Goal: Task Accomplishment & Management: Use online tool/utility

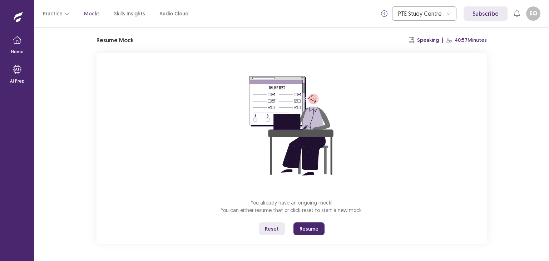
click at [309, 225] on button "Resume" at bounding box center [308, 228] width 31 height 13
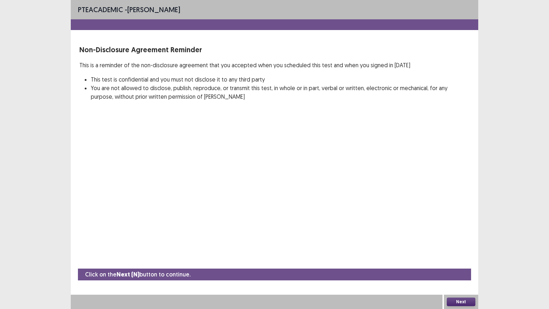
drag, startPoint x: 108, startPoint y: 78, endPoint x: 211, endPoint y: 88, distance: 104.2
click at [211, 88] on ul "This test is confidential and you must not disclose it to any third party You a…" at bounding box center [280, 88] width 379 height 26
click at [463, 260] on button "Next" at bounding box center [461, 301] width 29 height 9
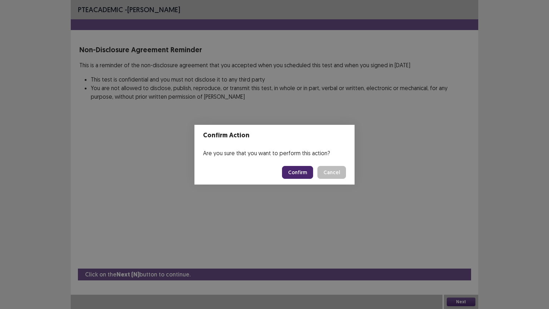
click at [295, 175] on button "Confirm" at bounding box center [297, 172] width 31 height 13
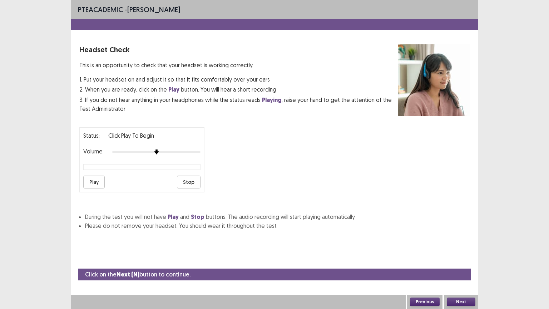
click at [93, 176] on button "Play" at bounding box center [93, 181] width 21 height 13
click at [211, 151] on div "Status: playing Volume: Play Stop" at bounding box center [274, 156] width 390 height 71
click at [454, 260] on button "Next" at bounding box center [461, 301] width 29 height 9
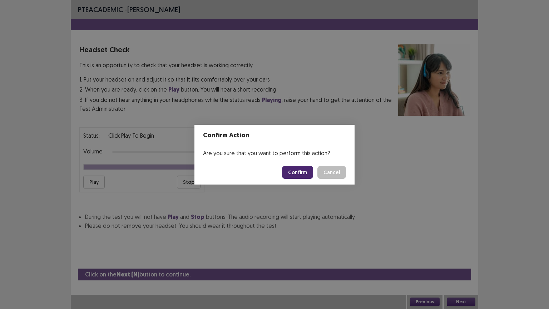
click at [299, 173] on button "Confirm" at bounding box center [297, 172] width 31 height 13
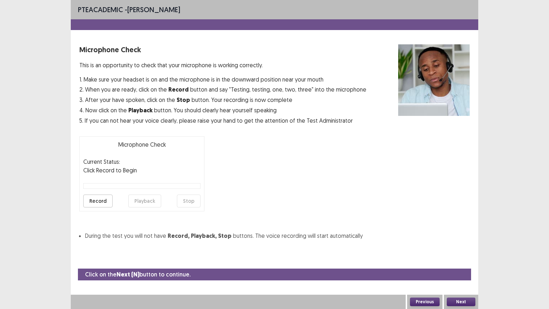
drag, startPoint x: 106, startPoint y: 83, endPoint x: 247, endPoint y: 89, distance: 140.9
click at [246, 89] on div "1. Make sure your headset is on and the microphone is in the downward position …" at bounding box center [222, 100] width 287 height 50
drag, startPoint x: 106, startPoint y: 90, endPoint x: 232, endPoint y: 103, distance: 126.4
click at [231, 103] on div "1. Make sure your headset is on and the microphone is in the downward position …" at bounding box center [222, 100] width 287 height 50
click at [105, 200] on button "Record" at bounding box center [97, 200] width 29 height 13
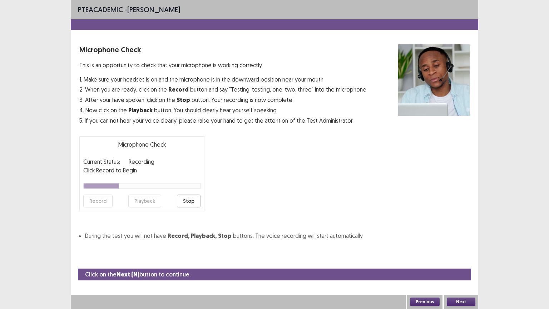
click at [185, 201] on button "Stop" at bounding box center [189, 200] width 24 height 13
click at [156, 204] on button "Playback" at bounding box center [144, 200] width 33 height 13
click at [466, 260] on button "Next" at bounding box center [461, 301] width 29 height 9
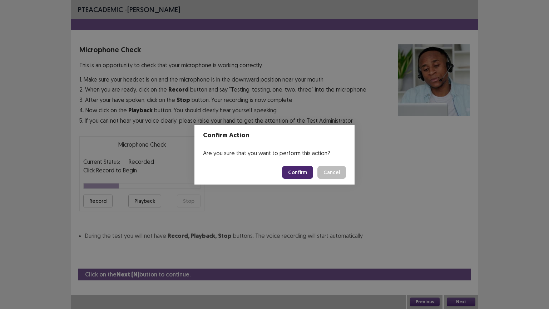
click at [298, 169] on button "Confirm" at bounding box center [297, 172] width 31 height 13
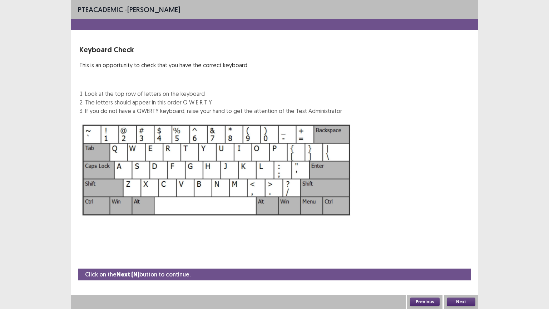
drag, startPoint x: 86, startPoint y: 91, endPoint x: 211, endPoint y: 104, distance: 125.3
click at [211, 104] on ol "Look at the top row of letters on the keyboard The letters should appear in thi…" at bounding box center [213, 102] width 257 height 26
click at [462, 260] on button "Next" at bounding box center [461, 301] width 29 height 9
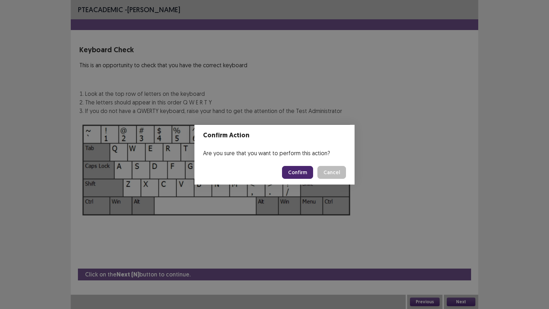
click at [300, 168] on button "Confirm" at bounding box center [297, 172] width 31 height 13
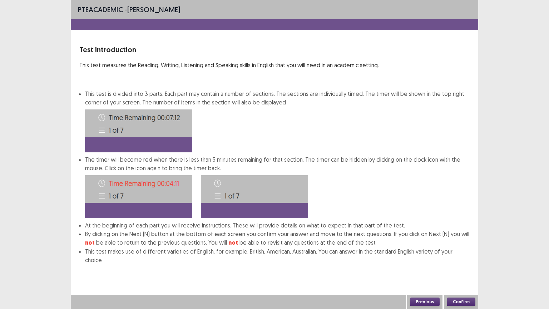
click at [456, 260] on button "Confirm" at bounding box center [461, 301] width 29 height 9
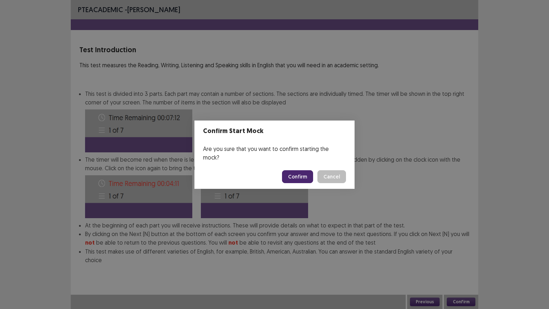
click at [298, 173] on button "Confirm" at bounding box center [297, 176] width 31 height 13
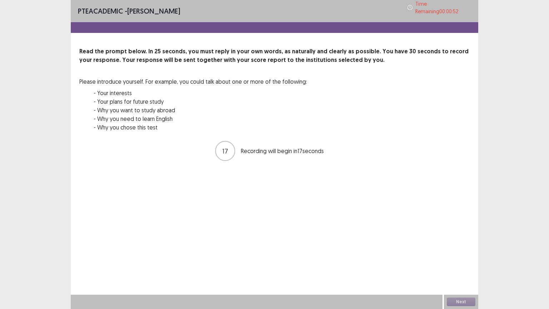
drag, startPoint x: 235, startPoint y: 47, endPoint x: 250, endPoint y: 49, distance: 15.1
click at [250, 49] on p "Read the prompt below. In 25 seconds, you must reply in your own words, as natu…" at bounding box center [274, 55] width 390 height 17
click at [466, 260] on button "Next" at bounding box center [461, 301] width 29 height 9
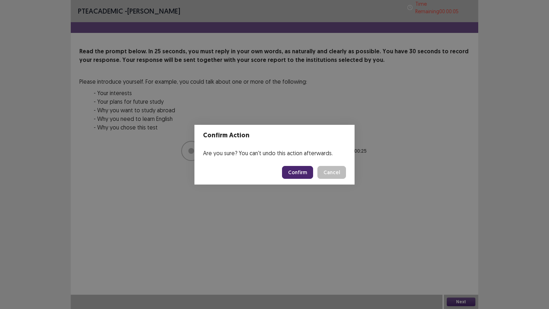
click at [300, 172] on button "Confirm" at bounding box center [297, 172] width 31 height 13
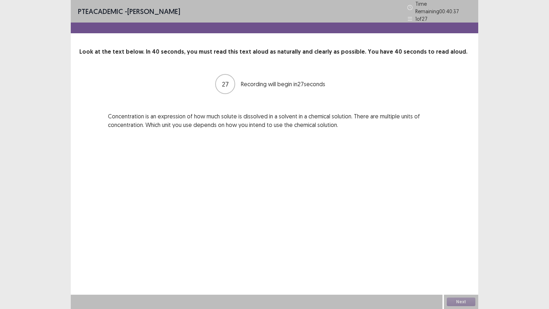
drag, startPoint x: 111, startPoint y: 116, endPoint x: 126, endPoint y: 116, distance: 14.3
click at [126, 116] on p "Concentration is an expression of how much solute is dissolved in a solvent in …" at bounding box center [274, 120] width 333 height 17
click at [456, 260] on button "Next" at bounding box center [461, 301] width 29 height 9
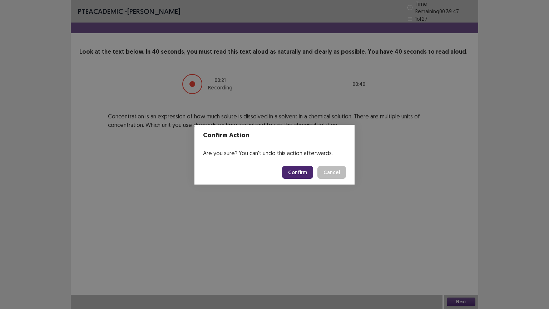
click at [298, 171] on button "Confirm" at bounding box center [297, 172] width 31 height 13
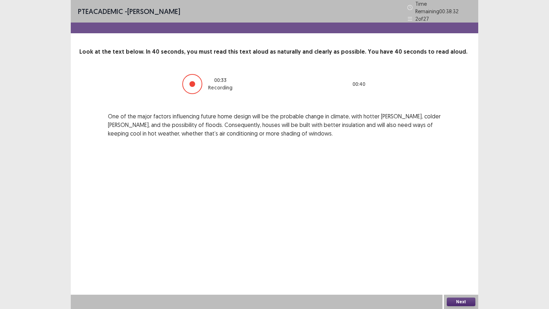
click at [192, 81] on div at bounding box center [192, 84] width 6 height 6
click at [472, 260] on div "Next" at bounding box center [461, 301] width 34 height 14
click at [454, 260] on button "Next" at bounding box center [461, 301] width 29 height 9
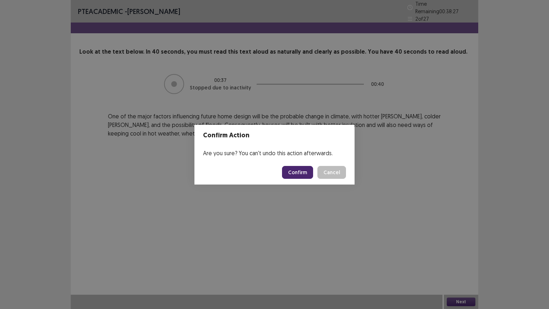
click at [292, 172] on button "Confirm" at bounding box center [297, 172] width 31 height 13
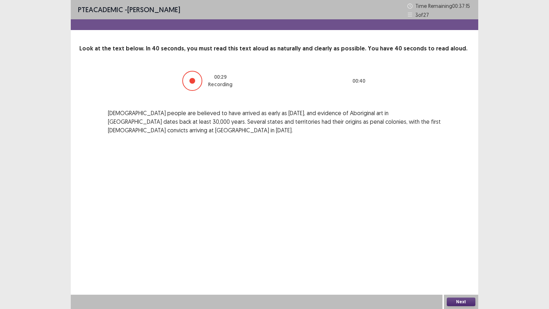
click at [464, 260] on button "Next" at bounding box center [461, 301] width 29 height 9
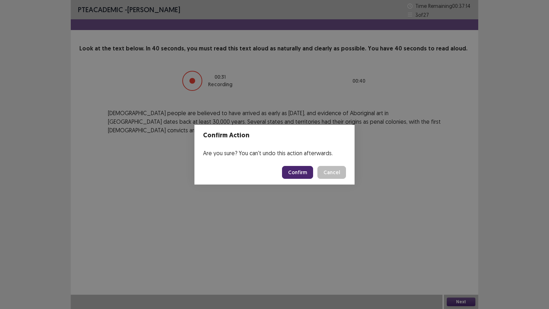
click at [297, 175] on button "Confirm" at bounding box center [297, 172] width 31 height 13
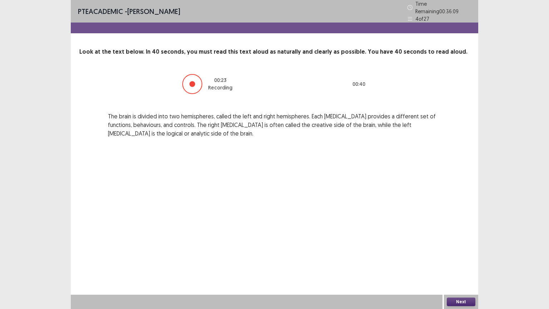
click at [458, 260] on button "Next" at bounding box center [461, 301] width 29 height 9
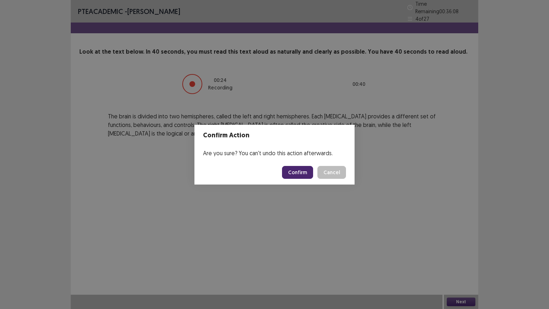
click at [295, 169] on button "Confirm" at bounding box center [297, 172] width 31 height 13
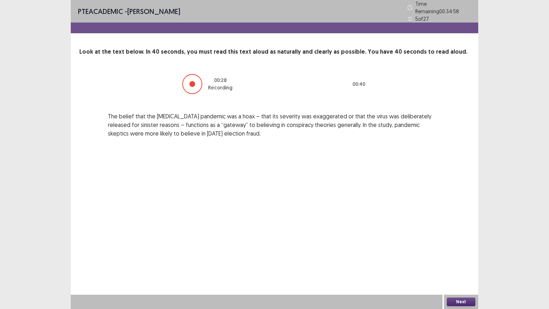
click at [465, 260] on button "Next" at bounding box center [461, 301] width 29 height 9
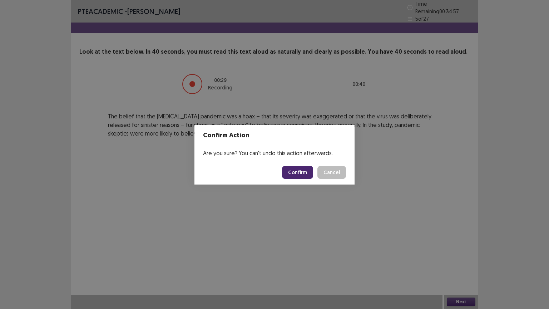
click at [304, 168] on button "Confirm" at bounding box center [297, 172] width 31 height 13
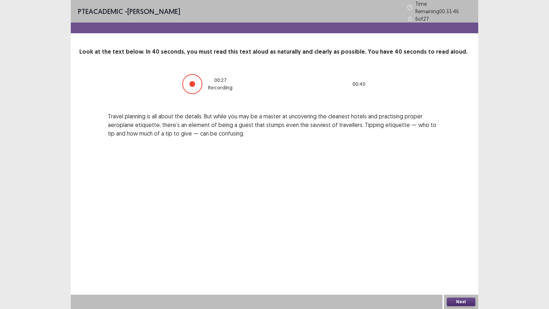
click at [467, 260] on button "Next" at bounding box center [461, 301] width 29 height 9
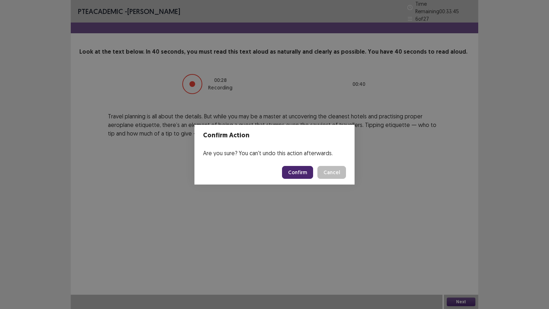
click at [294, 170] on button "Confirm" at bounding box center [297, 172] width 31 height 13
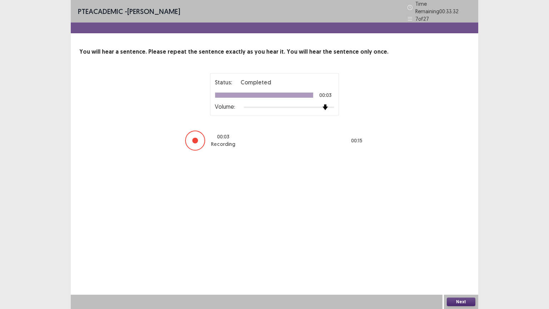
click at [395, 125] on div "Status: Completed 00:03 Volume: 00 : 03 Recording 00 : 15" at bounding box center [274, 112] width 390 height 78
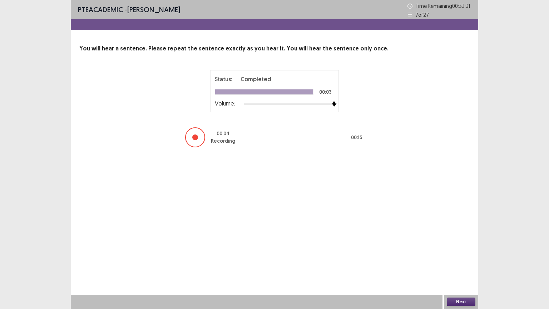
click at [459, 260] on button "Next" at bounding box center [461, 301] width 29 height 9
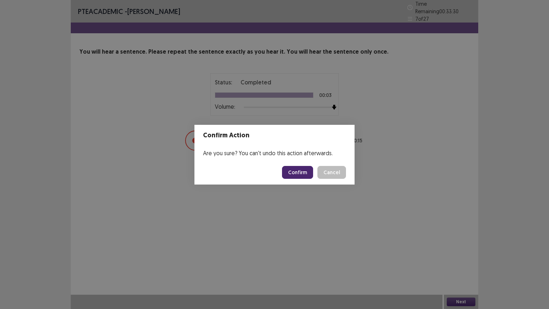
click at [298, 173] on button "Confirm" at bounding box center [297, 172] width 31 height 13
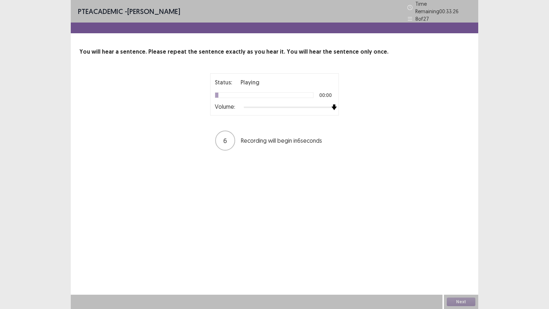
click at [369, 109] on div "Status: Playing 00:00 Volume: 6 Recording will begin in 6 seconds" at bounding box center [274, 112] width 390 height 78
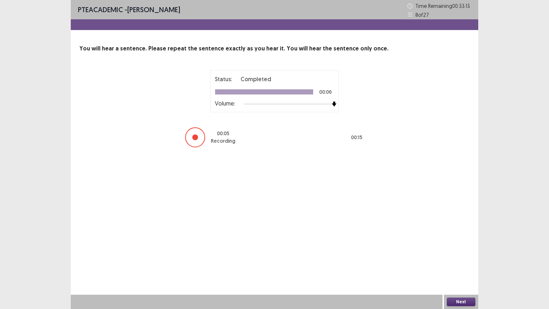
click at [466, 260] on button "Next" at bounding box center [461, 301] width 29 height 9
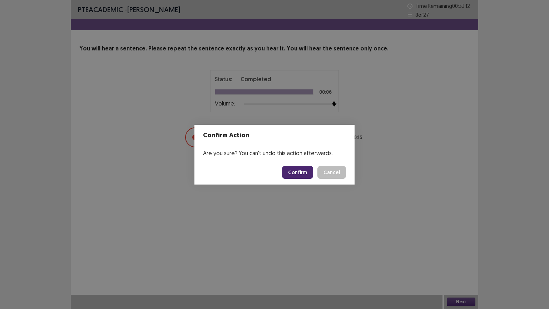
click at [299, 172] on button "Confirm" at bounding box center [297, 172] width 31 height 13
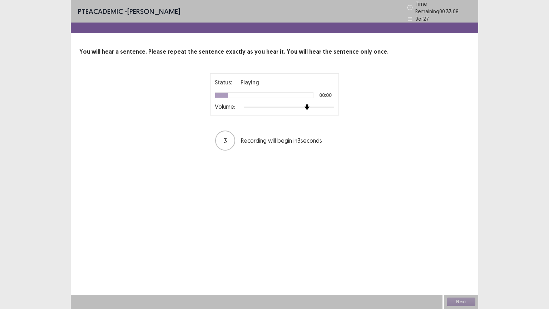
click at [397, 113] on div "Status: Playing 00:00 Volume: 3 Recording will begin in 3 seconds" at bounding box center [274, 112] width 390 height 78
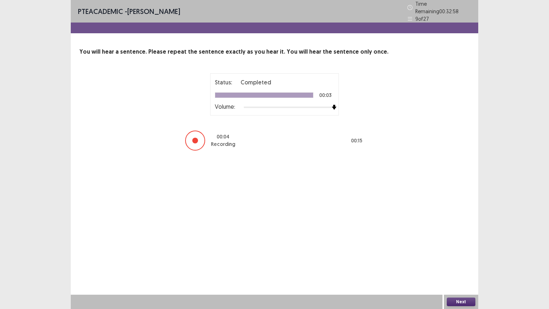
click at [459, 260] on button "Next" at bounding box center [461, 301] width 29 height 9
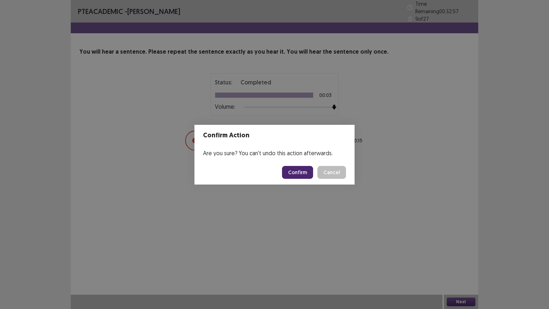
click at [300, 170] on button "Confirm" at bounding box center [297, 172] width 31 height 13
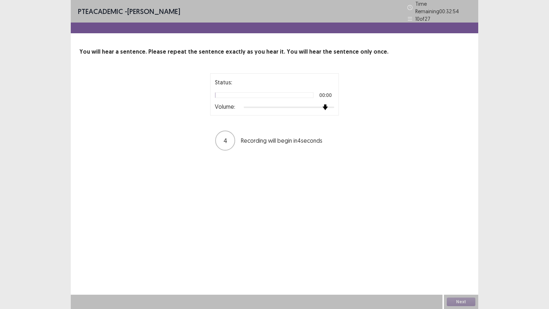
click at [326, 104] on div at bounding box center [289, 107] width 90 height 6
click at [344, 101] on div "Status: Playing 00:00 Volume: 4 Recording will begin in 4 seconds" at bounding box center [274, 112] width 179 height 78
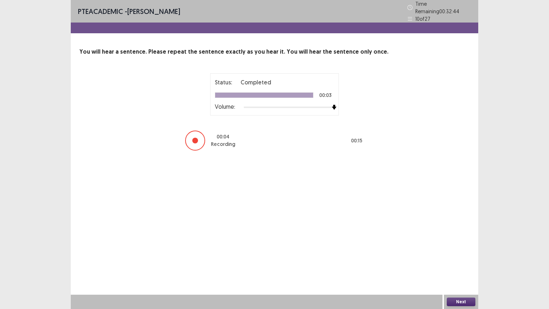
click at [455, 260] on button "Next" at bounding box center [461, 301] width 29 height 9
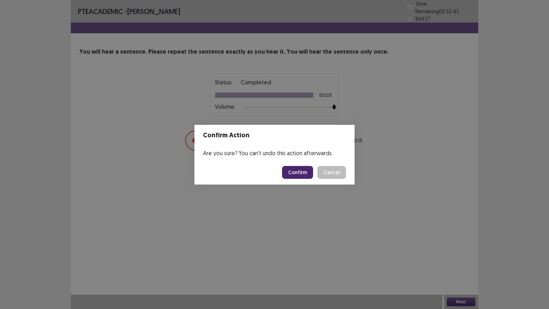
click at [299, 175] on button "Confirm" at bounding box center [297, 172] width 31 height 13
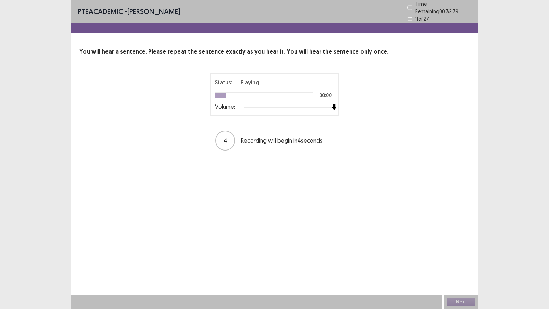
click at [359, 109] on div "Status: Playing 00:00 Volume: 4 Recording will begin in 4 seconds" at bounding box center [274, 112] width 179 height 78
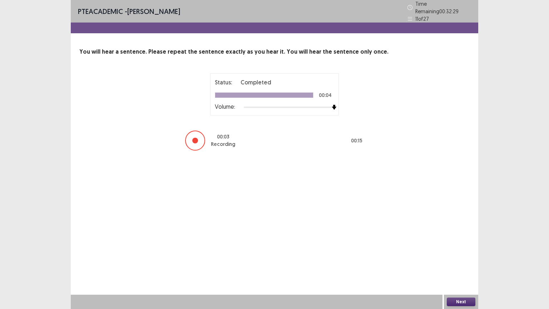
click at [470, 260] on button "Next" at bounding box center [461, 301] width 29 height 9
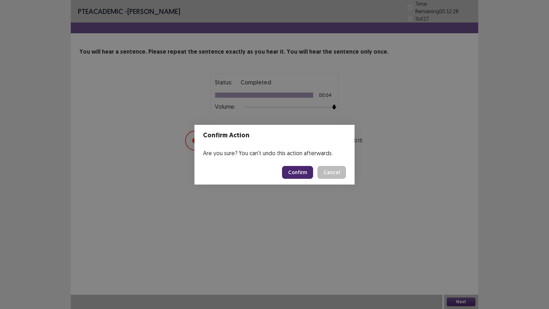
click at [291, 176] on button "Confirm" at bounding box center [297, 172] width 31 height 13
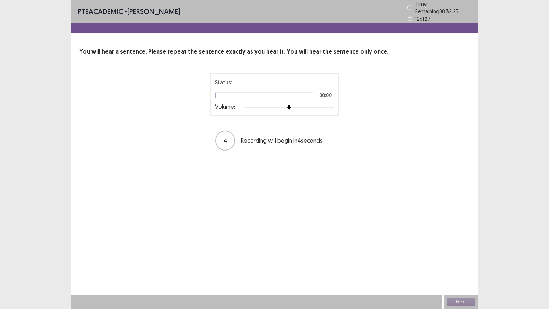
click at [331, 107] on div "Volume:" at bounding box center [274, 107] width 119 height 7
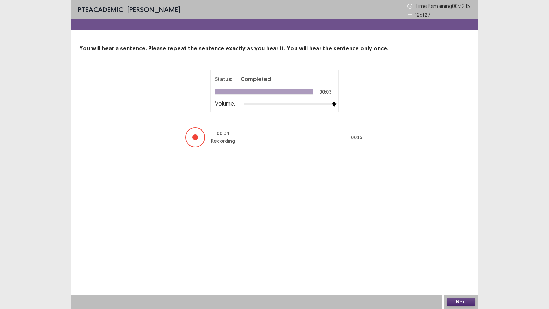
click at [461, 260] on button "Next" at bounding box center [461, 301] width 29 height 9
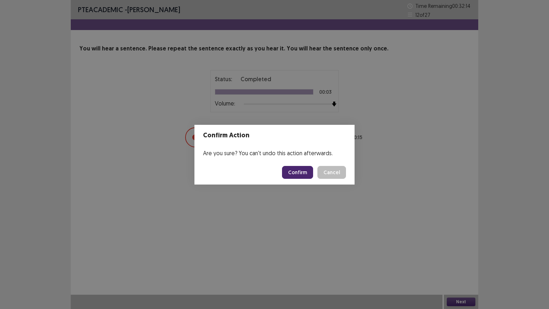
click at [299, 168] on button "Confirm" at bounding box center [297, 172] width 31 height 13
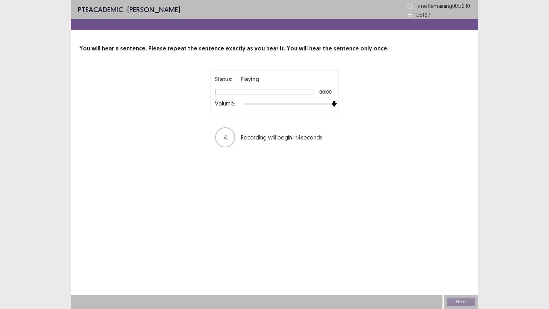
click at [345, 103] on div "Status: Playing 00:00 Volume: 4 Recording will begin in 4 seconds" at bounding box center [274, 109] width 179 height 78
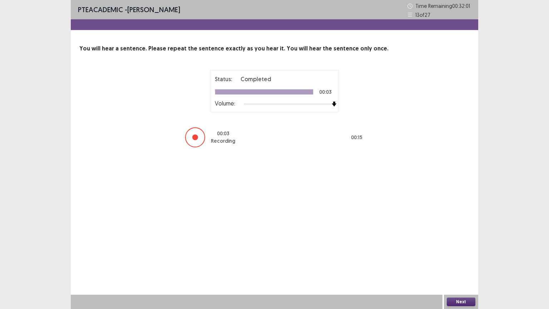
click at [459, 260] on button "Next" at bounding box center [461, 301] width 29 height 9
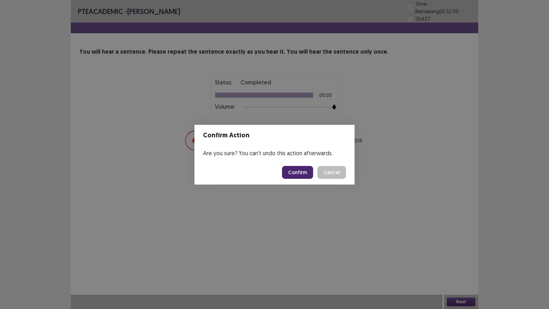
click at [292, 168] on button "Confirm" at bounding box center [297, 172] width 31 height 13
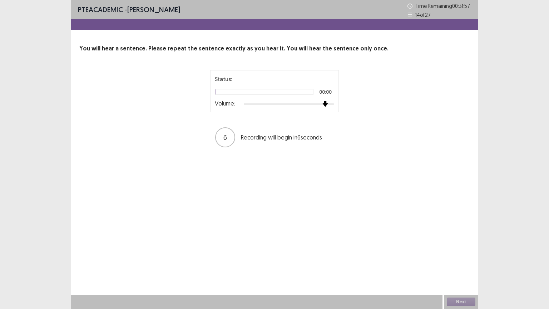
click at [329, 105] on div at bounding box center [289, 104] width 90 height 6
click at [333, 103] on div at bounding box center [289, 104] width 90 height 6
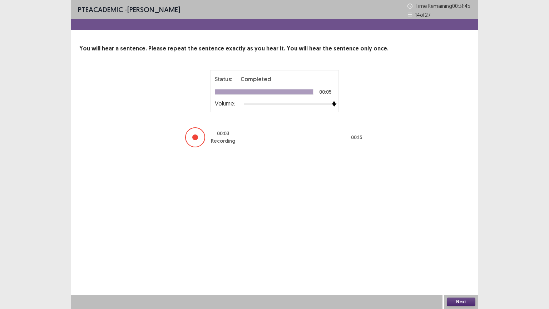
click at [460, 260] on button "Next" at bounding box center [461, 301] width 29 height 9
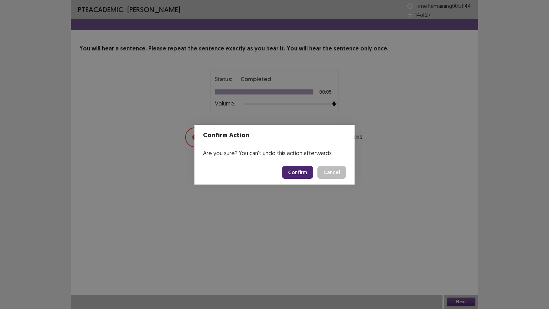
click at [304, 173] on button "Confirm" at bounding box center [297, 172] width 31 height 13
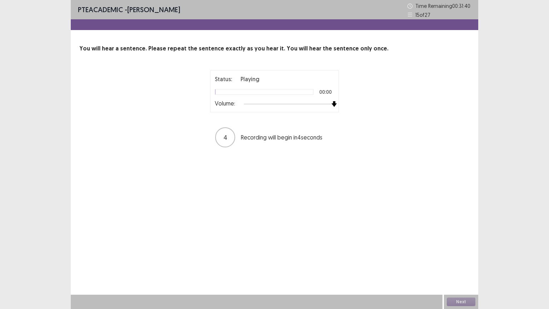
click at [332, 105] on div at bounding box center [289, 104] width 90 height 6
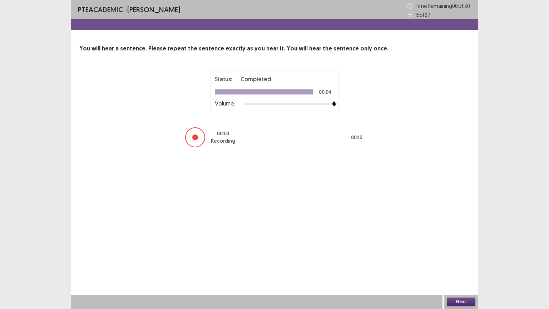
click at [463, 260] on button "Next" at bounding box center [461, 301] width 29 height 9
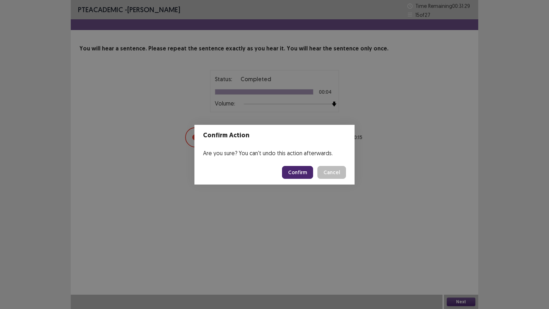
click at [303, 170] on button "Confirm" at bounding box center [297, 172] width 31 height 13
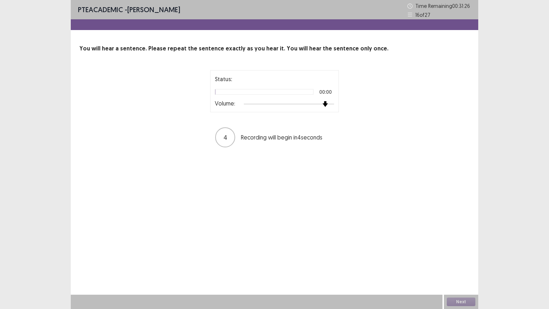
click at [327, 105] on div at bounding box center [289, 104] width 90 height 6
click at [339, 103] on div "Status: Playing 00:00 Volume: 4 Recording will begin in 4 seconds" at bounding box center [274, 109] width 179 height 78
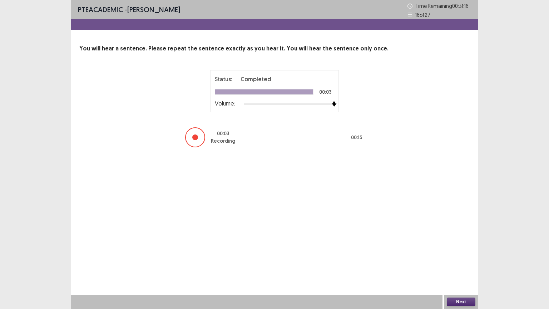
click at [457, 260] on button "Next" at bounding box center [461, 301] width 29 height 9
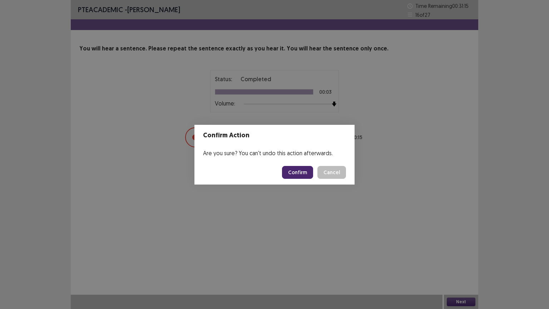
click at [290, 175] on button "Confirm" at bounding box center [297, 172] width 31 height 13
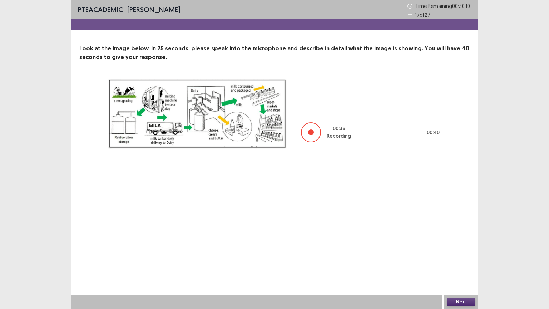
click at [460, 260] on button "Next" at bounding box center [461, 301] width 29 height 9
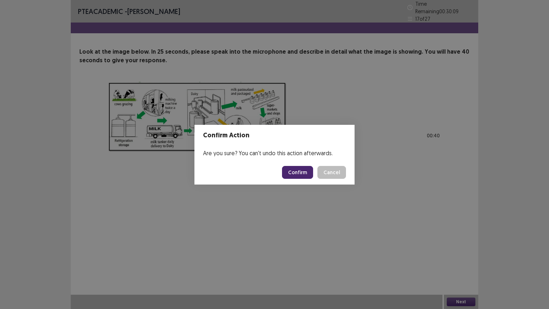
click at [299, 177] on button "Confirm" at bounding box center [297, 172] width 31 height 13
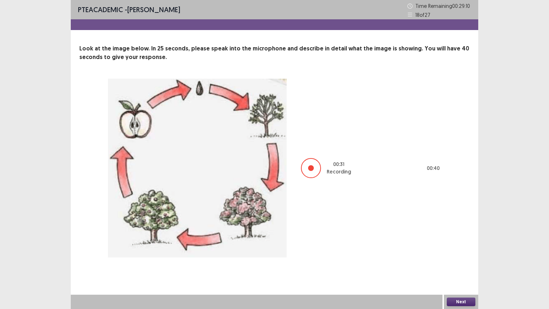
click at [466, 260] on button "Next" at bounding box center [461, 301] width 29 height 9
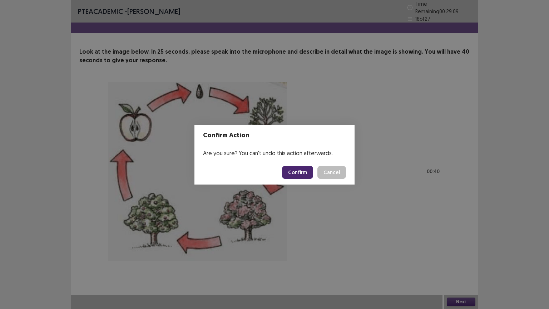
click at [296, 166] on button "Confirm" at bounding box center [297, 172] width 31 height 13
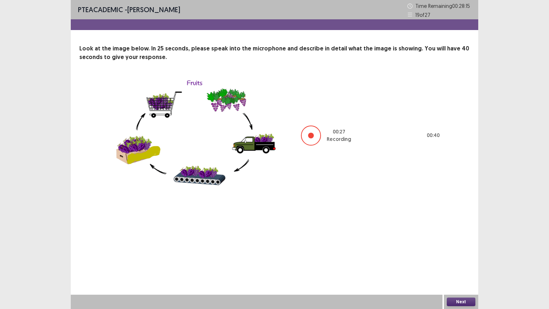
click at [463, 260] on button "Next" at bounding box center [461, 301] width 29 height 9
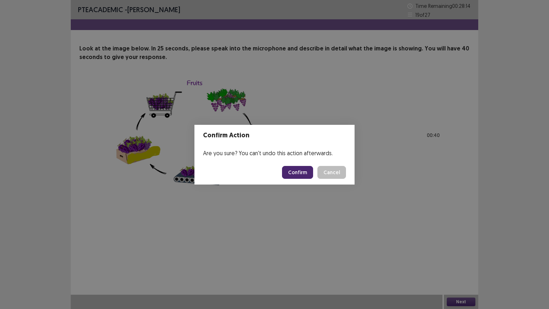
click at [300, 166] on button "Confirm" at bounding box center [297, 172] width 31 height 13
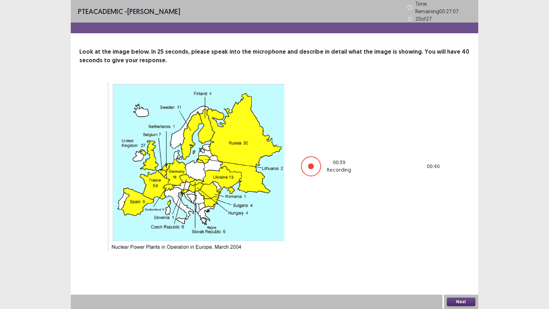
click at [455, 260] on button "Next" at bounding box center [461, 301] width 29 height 9
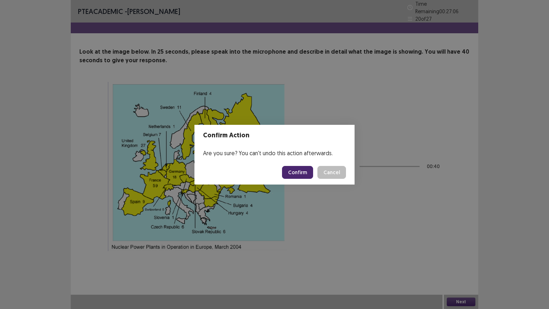
click at [311, 174] on button "Confirm" at bounding box center [297, 172] width 31 height 13
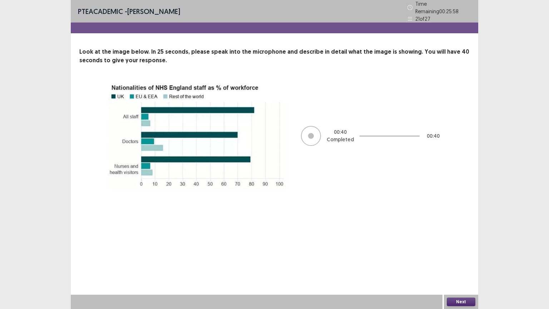
click at [468, 260] on button "Next" at bounding box center [461, 301] width 29 height 9
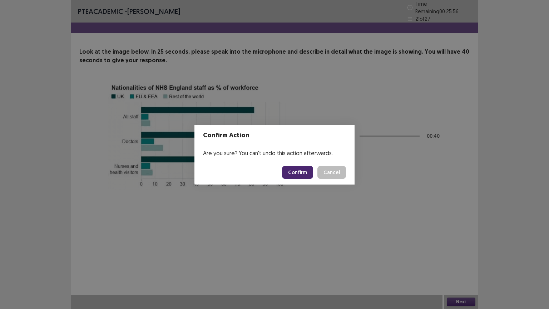
click at [300, 170] on button "Confirm" at bounding box center [297, 172] width 31 height 13
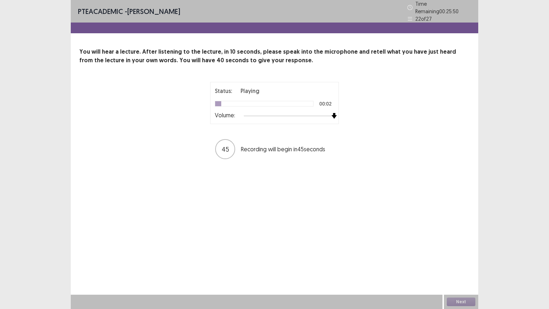
click at [357, 111] on div "Status: Playing 00:02 Volume: 45 Recording will begin in 45 seconds" at bounding box center [274, 121] width 179 height 78
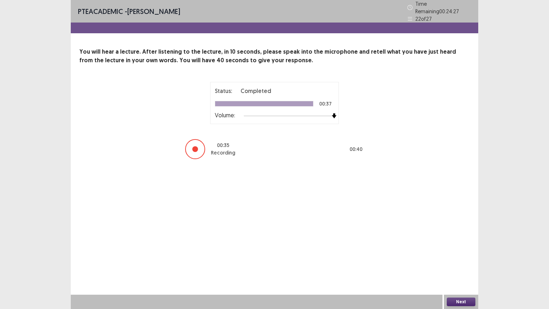
click at [457, 260] on button "Next" at bounding box center [461, 301] width 29 height 9
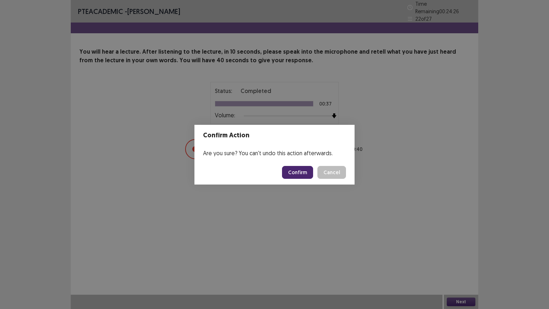
click at [288, 170] on button "Confirm" at bounding box center [297, 172] width 31 height 13
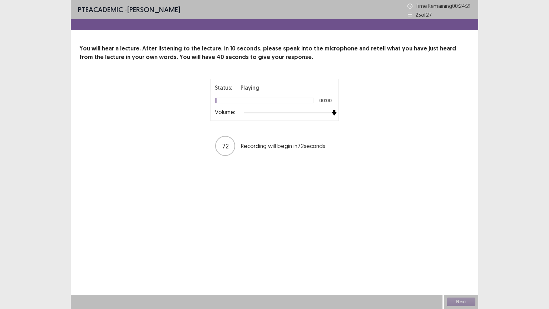
click at [366, 113] on div "Status: Playing 00:00 Volume: 72 Recording will begin in 72 seconds" at bounding box center [274, 118] width 390 height 78
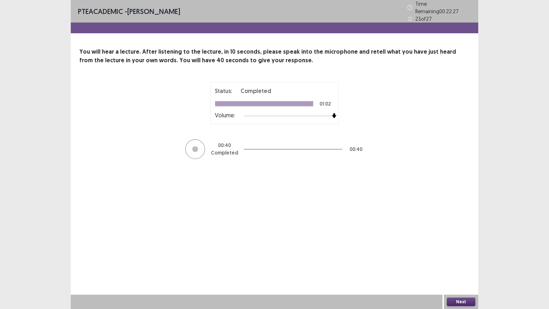
click at [456, 260] on div "Next" at bounding box center [461, 301] width 34 height 14
click at [453, 260] on button "Next" at bounding box center [461, 301] width 29 height 9
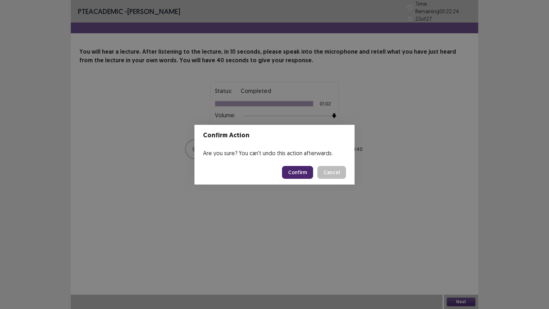
click at [308, 173] on button "Confirm" at bounding box center [297, 172] width 31 height 13
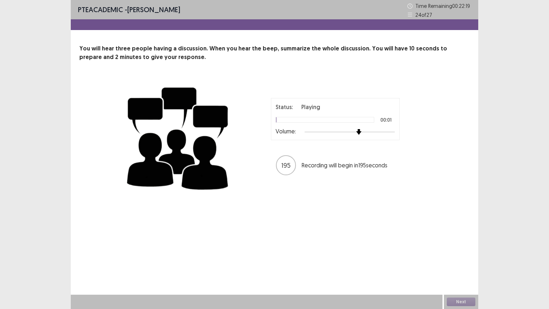
click at [449, 133] on div "Status: Playing 00:01 Volume: 195 Recording will begin in 195 seconds" at bounding box center [274, 137] width 390 height 117
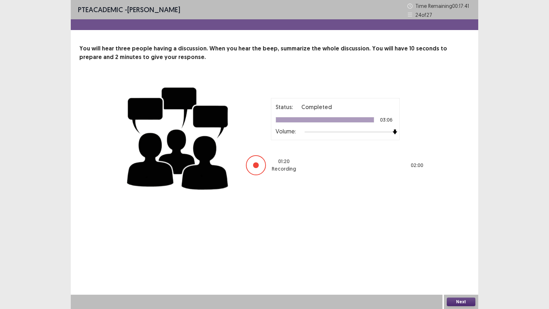
click at [456, 260] on button "Next" at bounding box center [461, 301] width 29 height 9
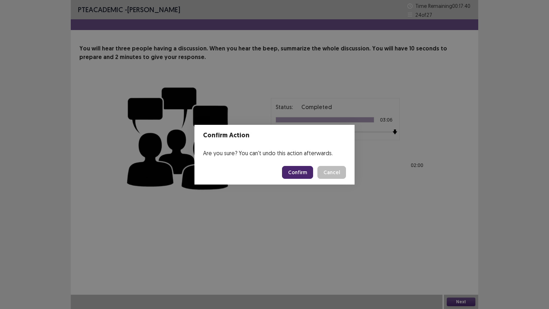
click at [298, 174] on button "Confirm" at bounding box center [297, 172] width 31 height 13
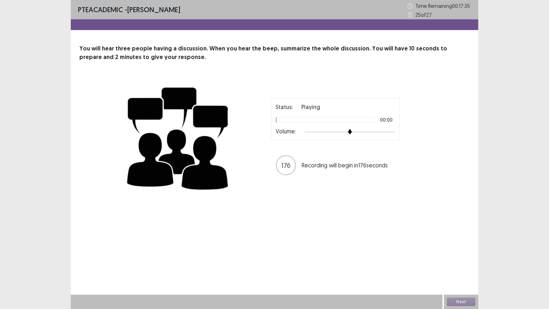
drag, startPoint x: 373, startPoint y: 129, endPoint x: 506, endPoint y: 147, distance: 134.1
click at [506, 147] on div "PTE academic - [PERSON_NAME] Time Remaining 00 : 17 : 35 25 of 27 You will hear…" at bounding box center [274, 154] width 549 height 309
click at [394, 133] on div at bounding box center [349, 132] width 90 height 6
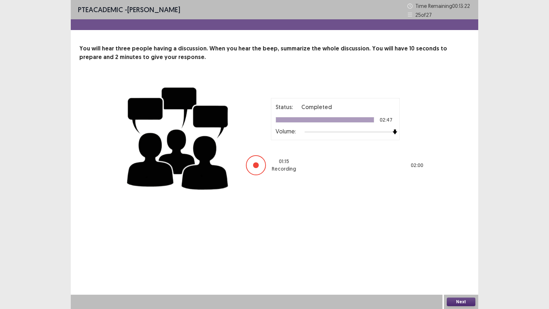
click at [460, 260] on button "Next" at bounding box center [461, 301] width 29 height 9
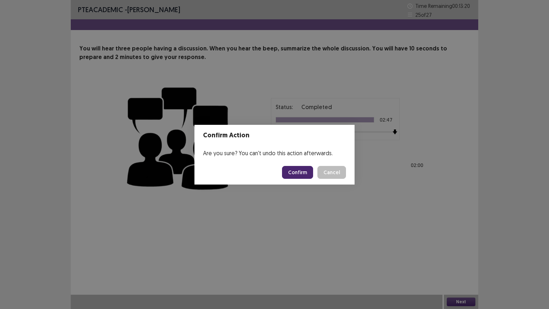
click at [297, 169] on button "Confirm" at bounding box center [297, 172] width 31 height 13
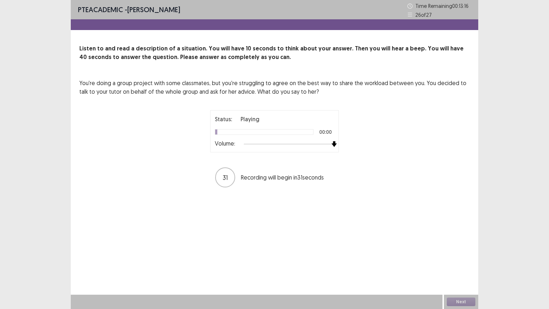
click at [352, 144] on div "Status: Playing 00:00 Volume: 31 Recording will begin in 31 seconds" at bounding box center [274, 149] width 179 height 78
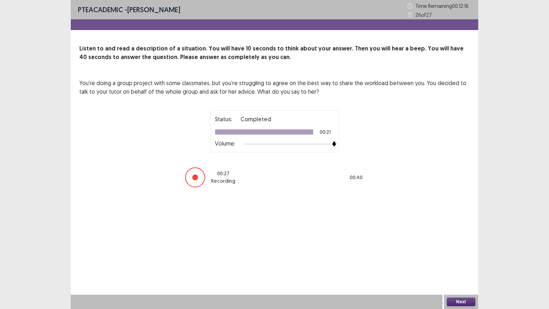
click at [465, 260] on button "Next" at bounding box center [461, 301] width 29 height 9
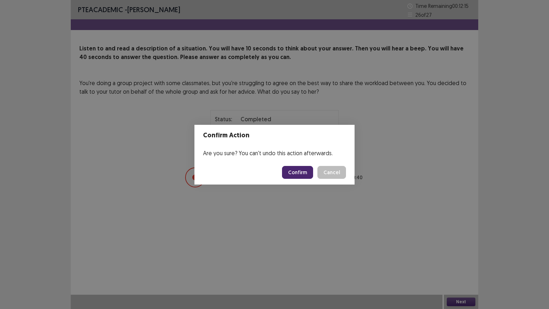
click at [299, 175] on button "Confirm" at bounding box center [297, 172] width 31 height 13
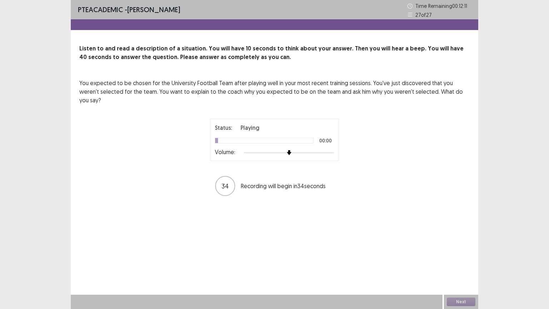
click at [332, 140] on div "Status: Playing 00:00 Volume:" at bounding box center [274, 139] width 119 height 33
click at [332, 150] on div at bounding box center [289, 153] width 90 height 6
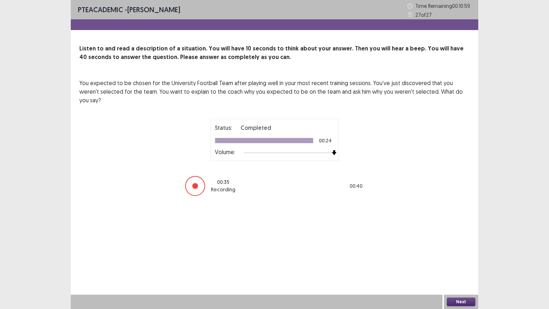
click at [455, 260] on button "Next" at bounding box center [461, 301] width 29 height 9
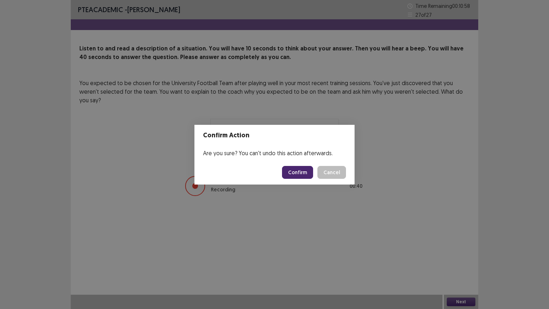
click at [289, 169] on button "Confirm" at bounding box center [297, 172] width 31 height 13
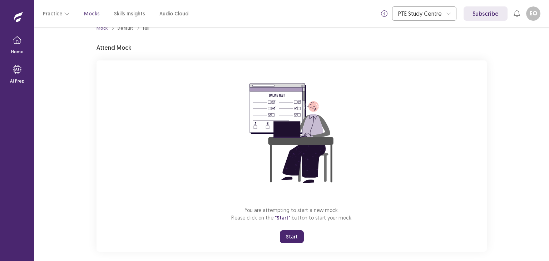
scroll to position [21, 0]
